Goal: Information Seeking & Learning: Learn about a topic

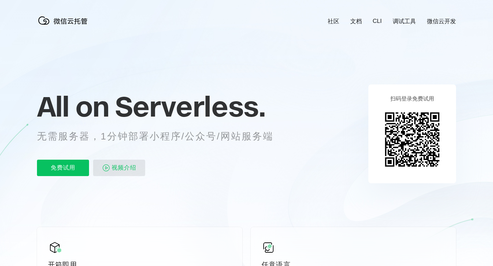
click at [121, 169] on span "视频介绍" at bounding box center [124, 168] width 25 height 16
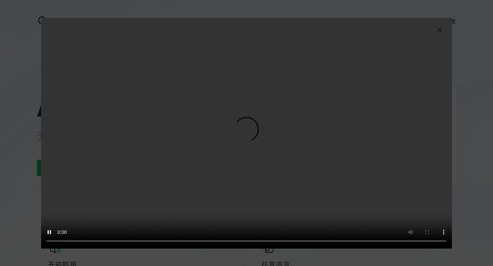
click at [216, 166] on video "抱歉，您的浏览器暂不支持播放此视频" at bounding box center [246, 133] width 411 height 231
click at [200, 156] on video "抱歉，您的浏览器暂不支持播放此视频" at bounding box center [246, 133] width 411 height 231
click at [440, 29] on img at bounding box center [440, 30] width 8 height 8
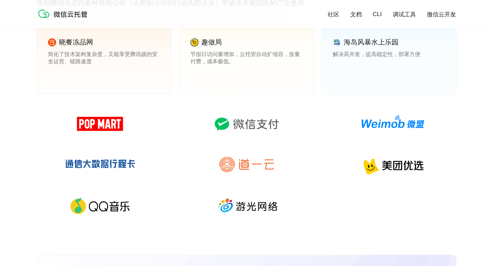
scroll to position [950, 0]
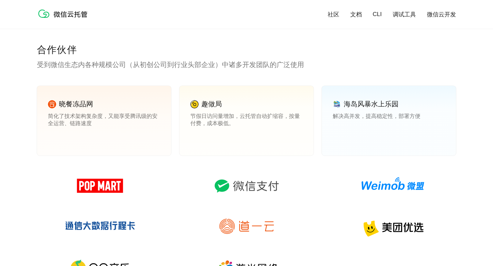
click at [132, 65] on p "受到微信生态内各种规模公司（从初创公司到行业头部企业）中诸多开发团队的广泛使用" at bounding box center [246, 65] width 419 height 10
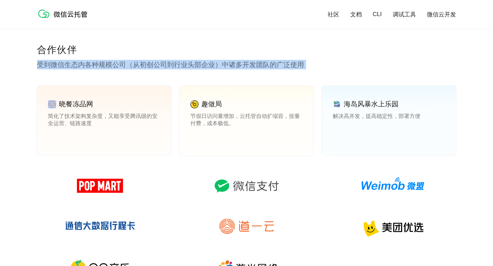
click at [132, 65] on p "受到微信生态内各种规模公司（从初创公司到行业头部企业）中诸多开发团队的广泛使用" at bounding box center [246, 65] width 419 height 10
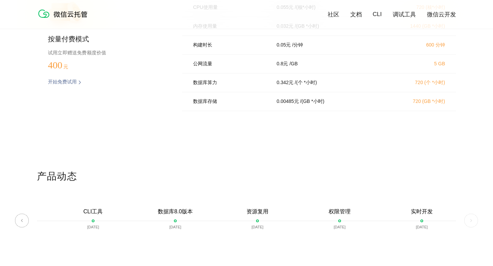
scroll to position [1432, 0]
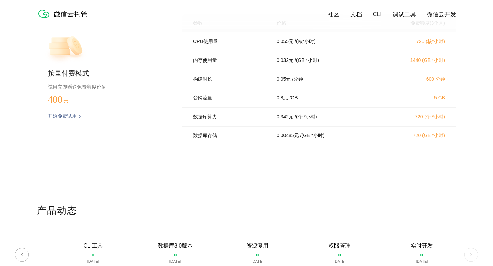
click at [73, 115] on p "开始免费试用" at bounding box center [62, 116] width 29 height 7
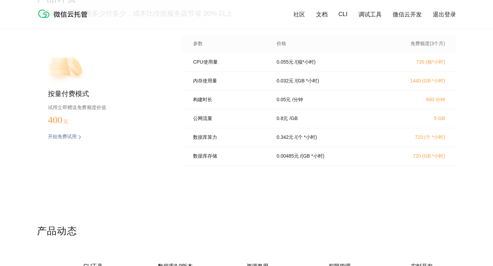
scroll to position [1409, 0]
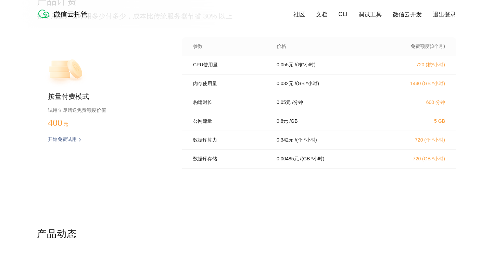
click at [62, 137] on p "开始免费试用" at bounding box center [62, 140] width 29 height 7
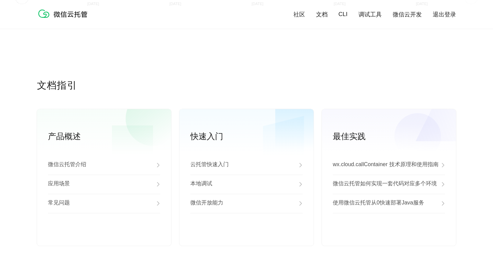
scroll to position [1745, 0]
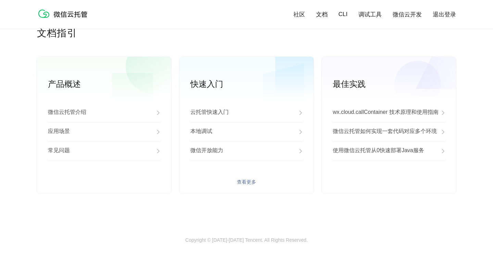
click at [246, 115] on div "云托管快速入门" at bounding box center [246, 112] width 112 height 19
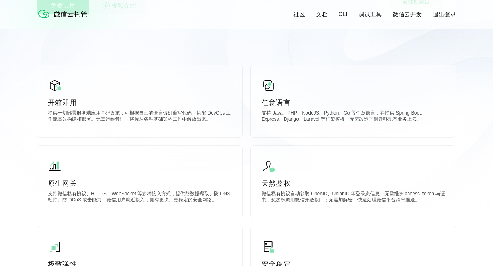
scroll to position [0, 0]
